Goal: Find specific page/section: Find specific page/section

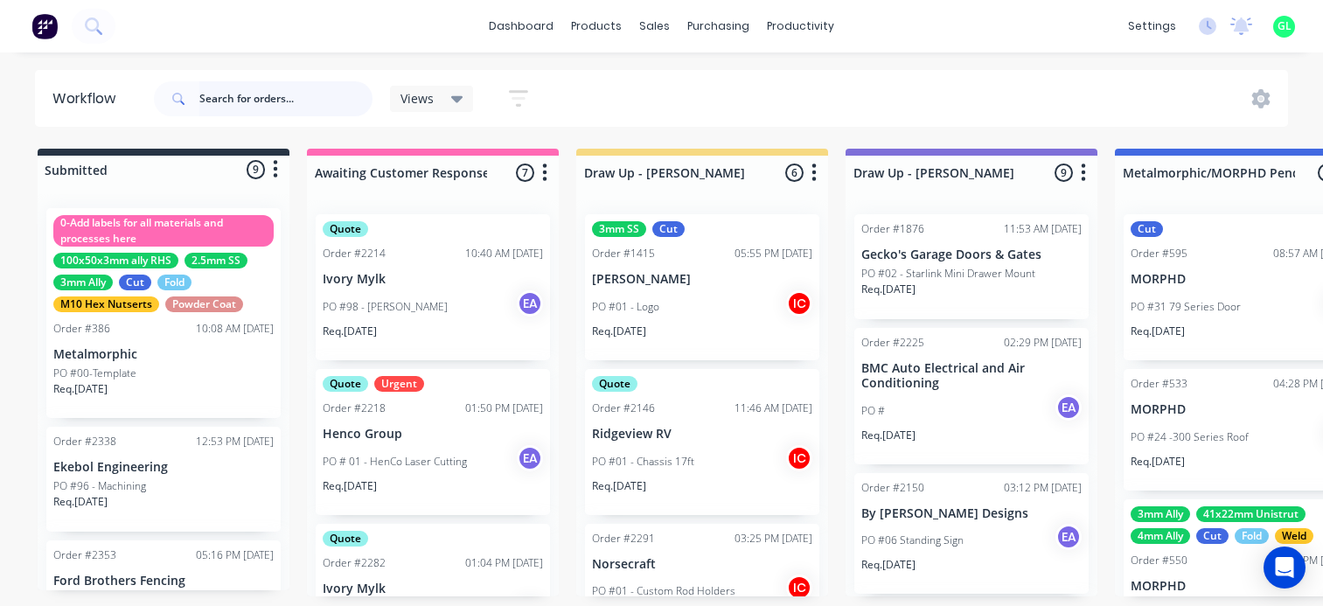
click at [280, 93] on input "text" at bounding box center [285, 98] width 173 height 35
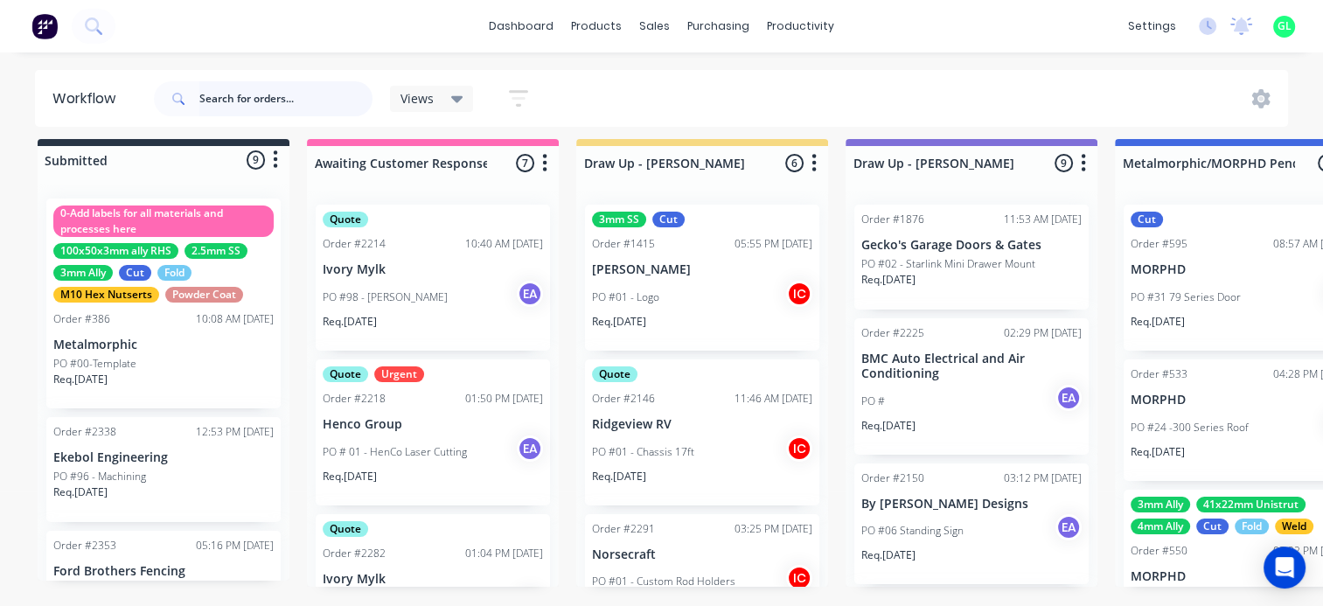
scroll to position [778, 0]
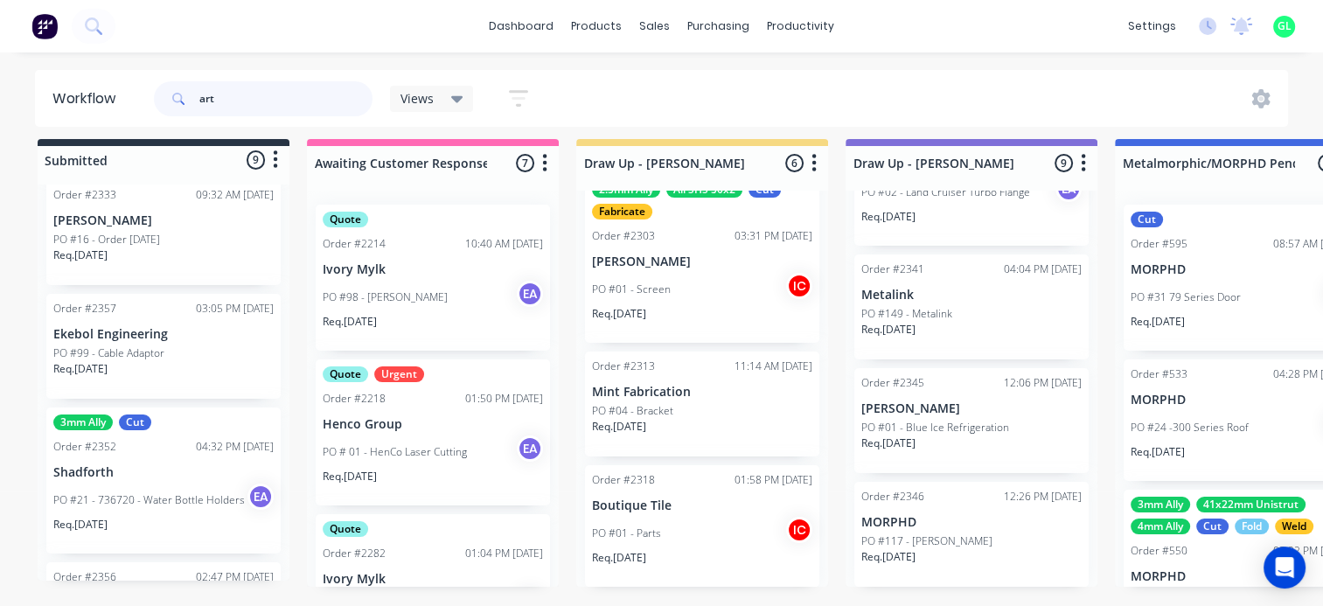
type input "art"
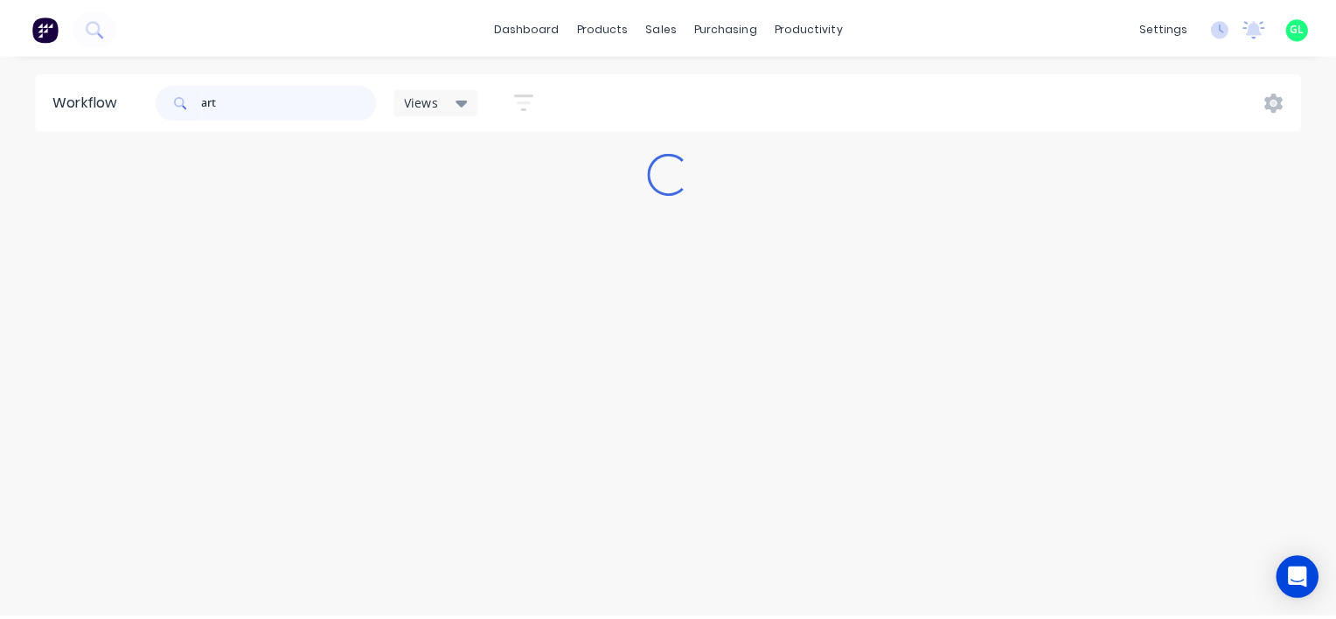
scroll to position [0, 0]
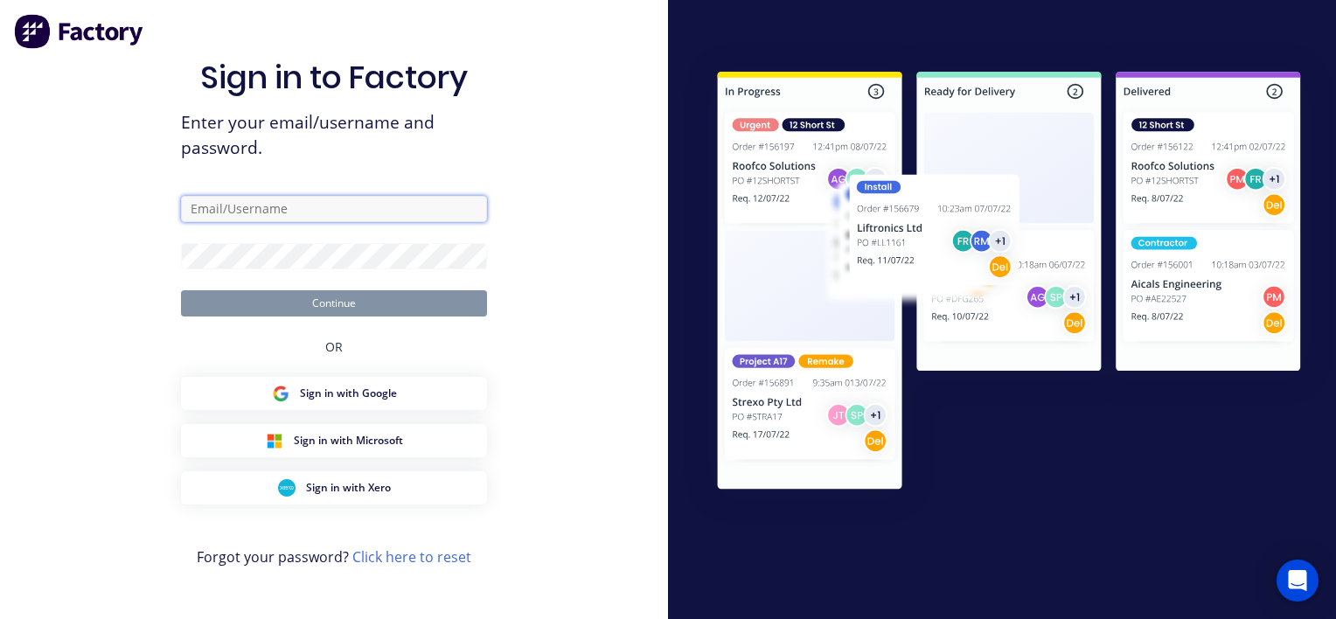
type input "greg@metalmorphiclaser.com.au"
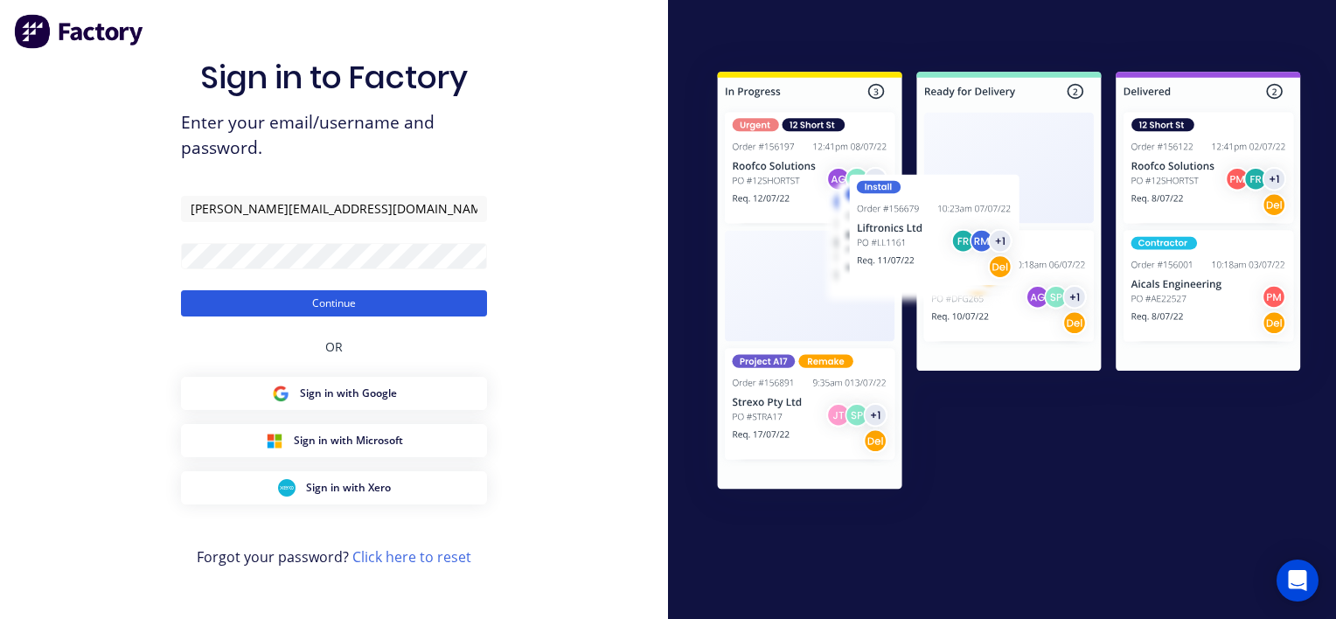
click at [291, 307] on button "Continue" at bounding box center [334, 303] width 306 height 26
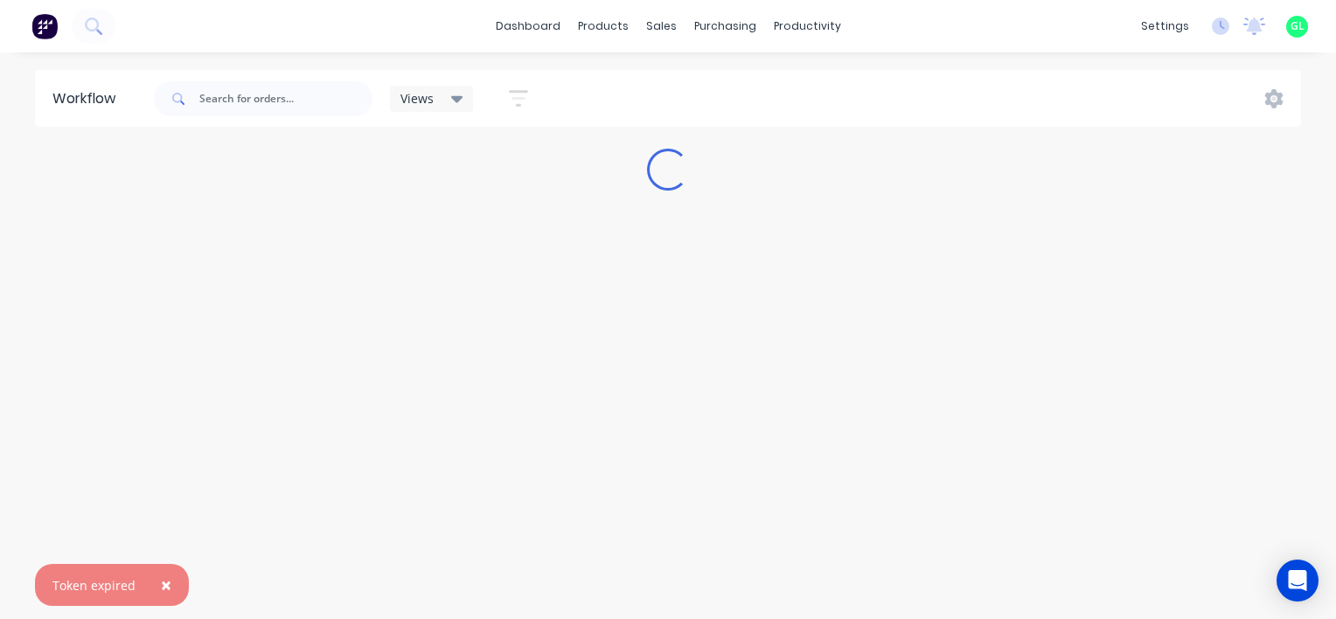
drag, startPoint x: 80, startPoint y: 254, endPoint x: 115, endPoint y: 128, distance: 130.7
click at [95, 218] on div "Workflow Views Save new view None (Default) edit Greg edit Greg edit Show/Hide …" at bounding box center [668, 327] width 1336 height 514
